Goal: Navigation & Orientation: Find specific page/section

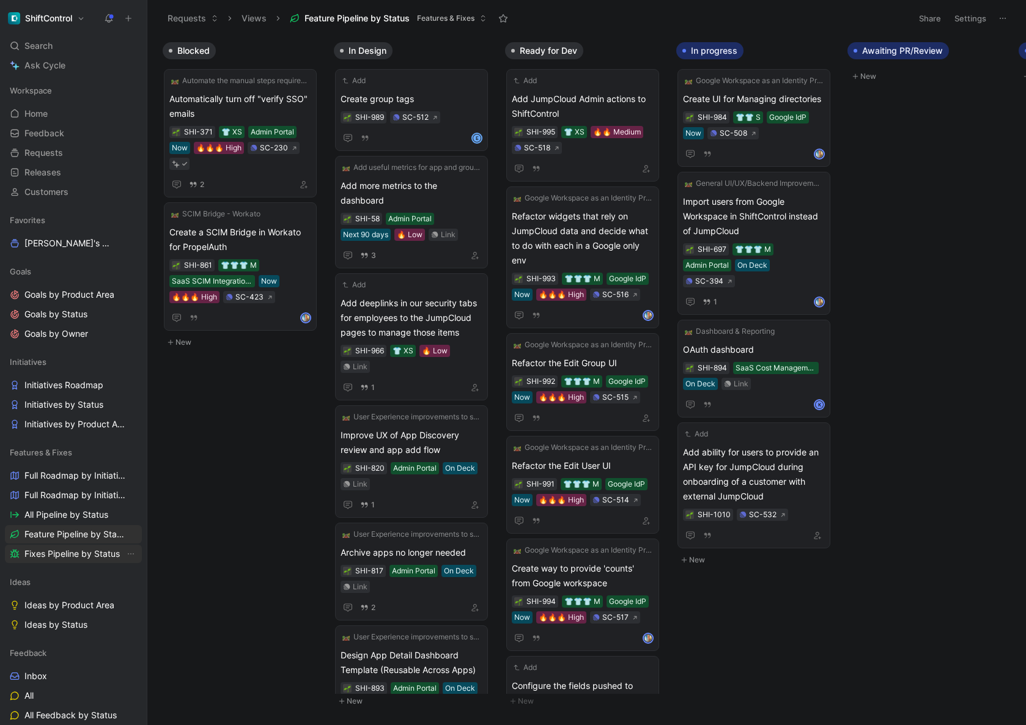
click at [52, 551] on span "Fixes Pipeline by Status" at bounding box center [71, 554] width 95 height 12
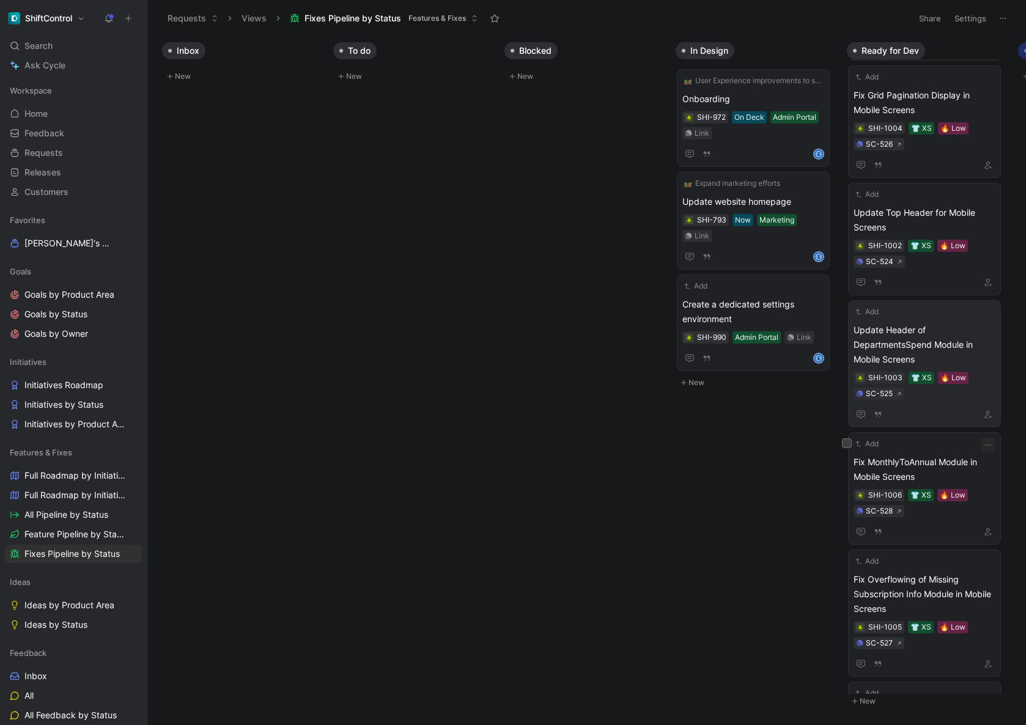
scroll to position [429, 0]
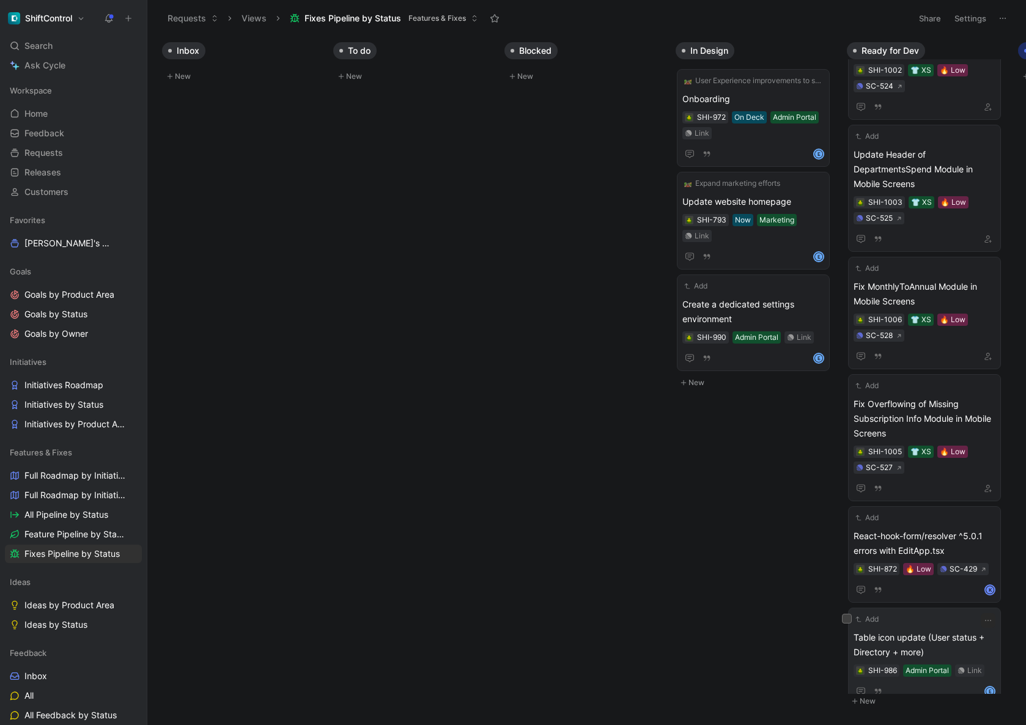
click at [914, 635] on span "Table icon update (User status + Directory + more)" at bounding box center [925, 645] width 142 height 29
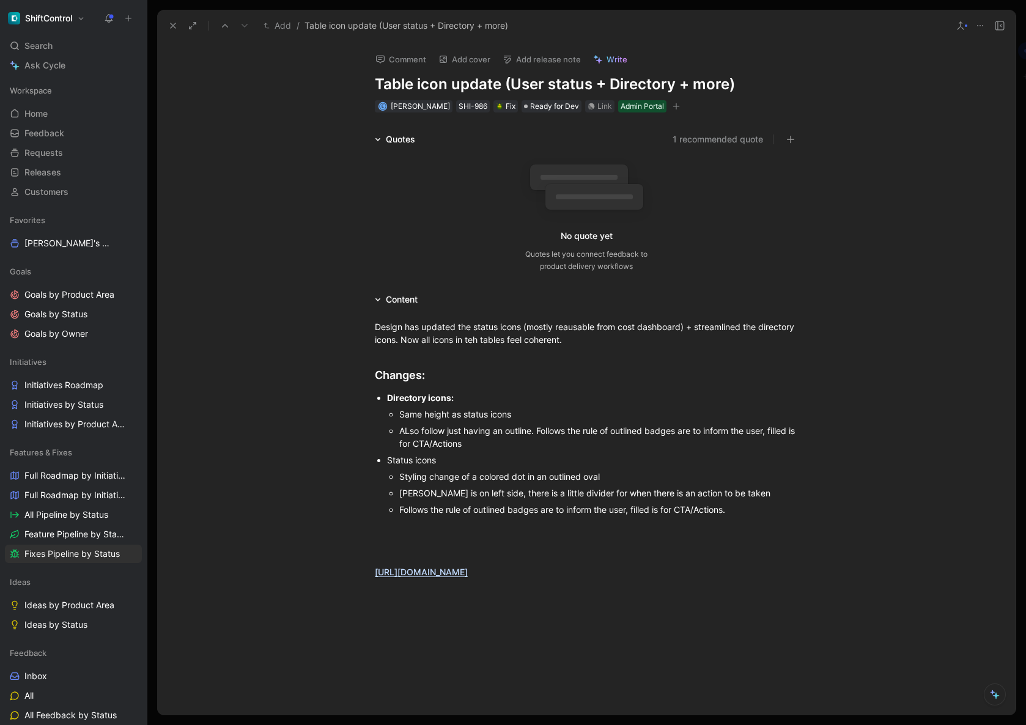
click at [171, 23] on use at bounding box center [173, 25] width 5 height 5
